Goal: Task Accomplishment & Management: Use online tool/utility

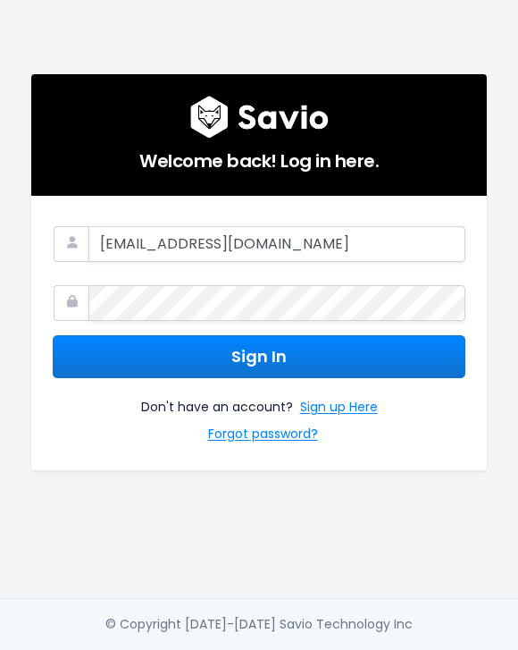
type input "hailey@ohmd.com"
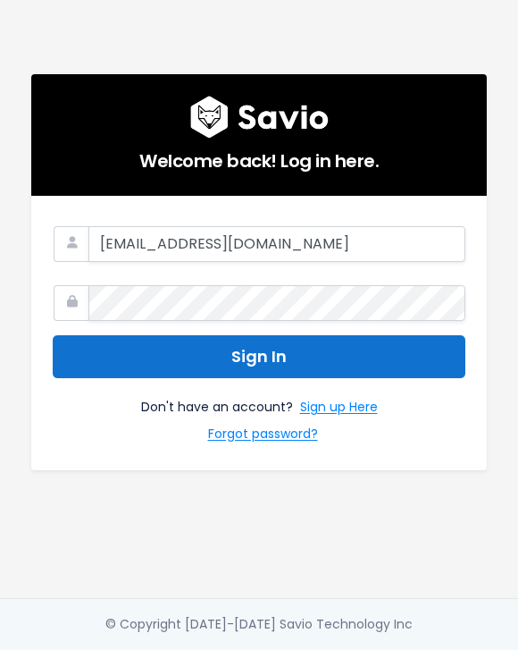
click at [251, 354] on button "Sign In" at bounding box center [259, 357] width 413 height 44
